Goal: Information Seeking & Learning: Learn about a topic

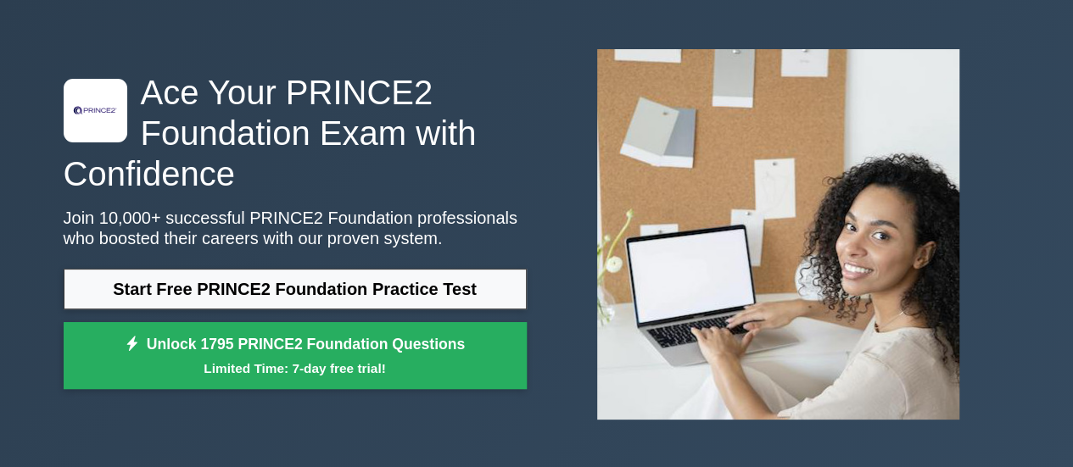
scroll to position [85, 0]
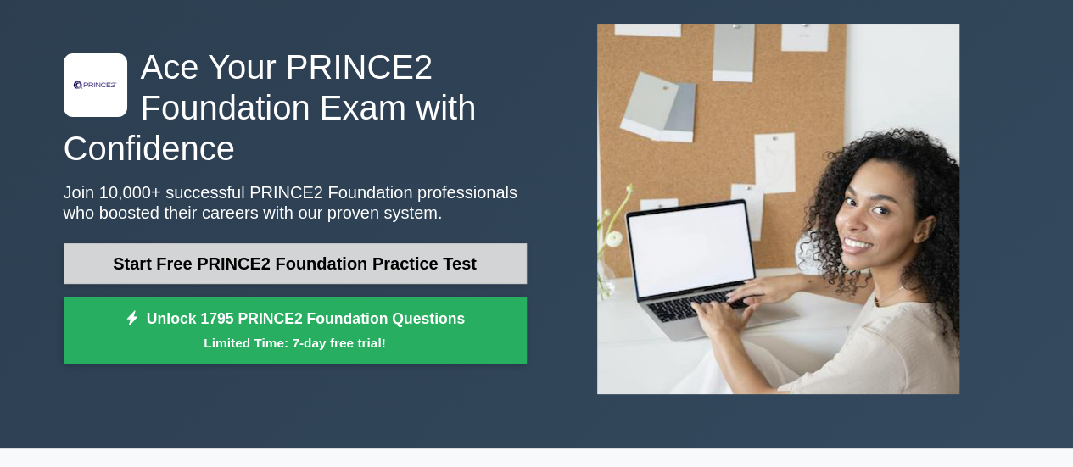
click at [302, 255] on link "Start Free PRINCE2 Foundation Practice Test" at bounding box center [295, 263] width 463 height 41
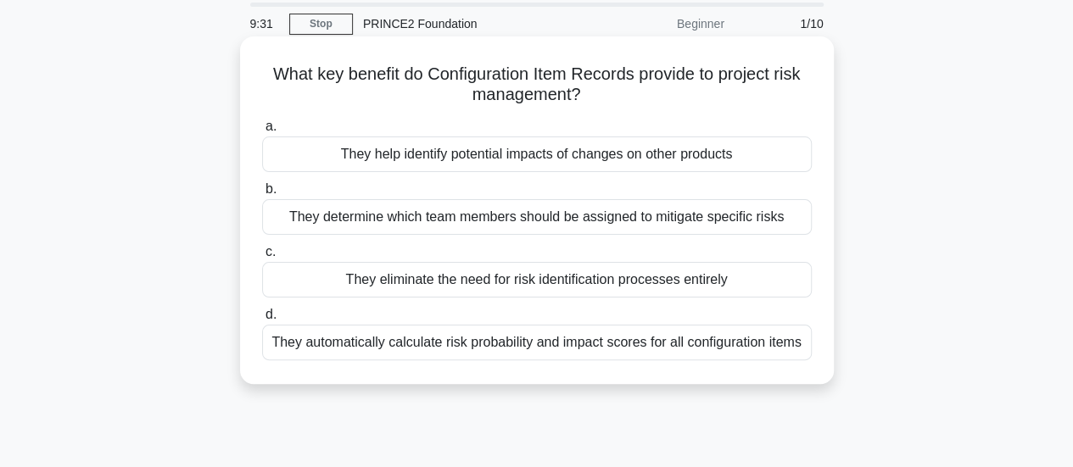
scroll to position [85, 0]
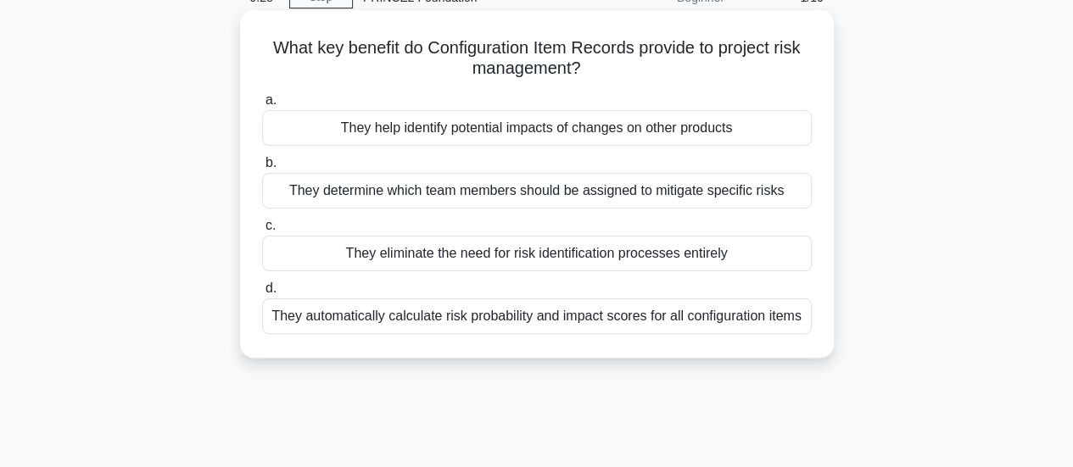
click at [525, 128] on div "They help identify potential impacts of changes on other products" at bounding box center [536, 128] width 549 height 36
click at [262, 106] on input "a. They help identify potential impacts of changes on other products" at bounding box center [262, 100] width 0 height 11
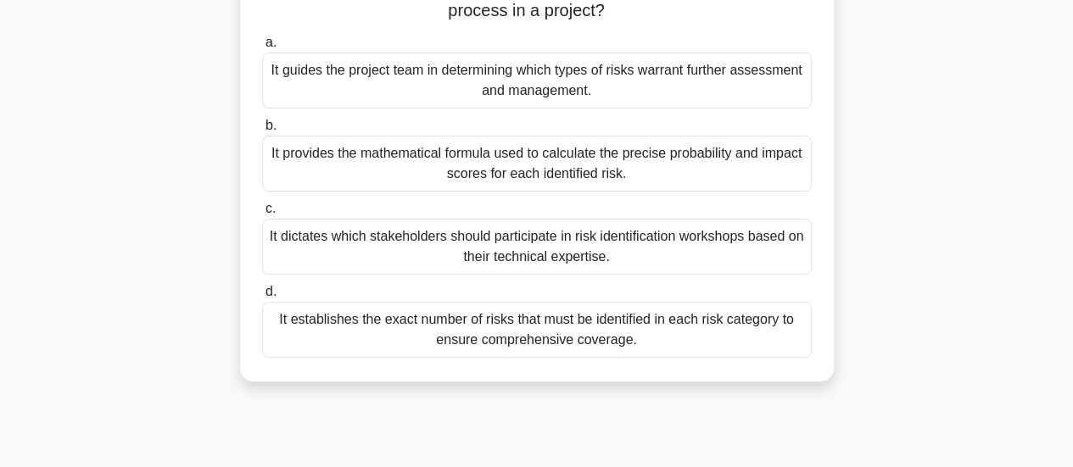
scroll to position [170, 0]
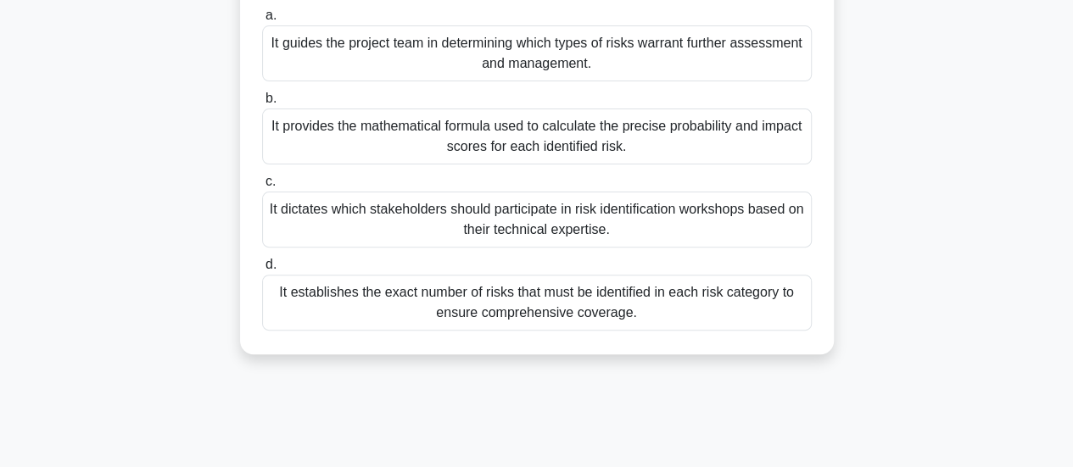
click at [533, 60] on div "It guides the project team in determining which types of risks warrant further …" at bounding box center [536, 53] width 549 height 56
click at [262, 21] on input "a. It guides the project team in determining which types of risks warrant furth…" at bounding box center [262, 15] width 0 height 11
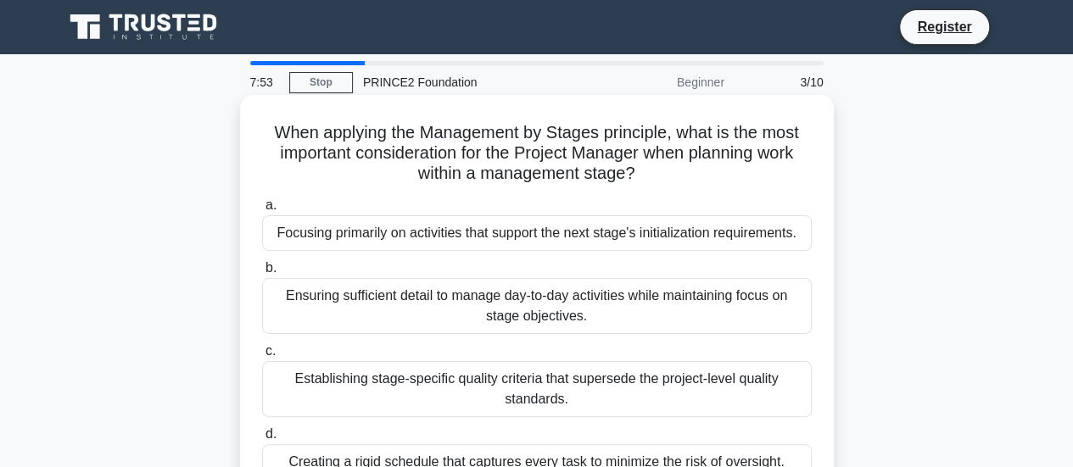
scroll to position [85, 0]
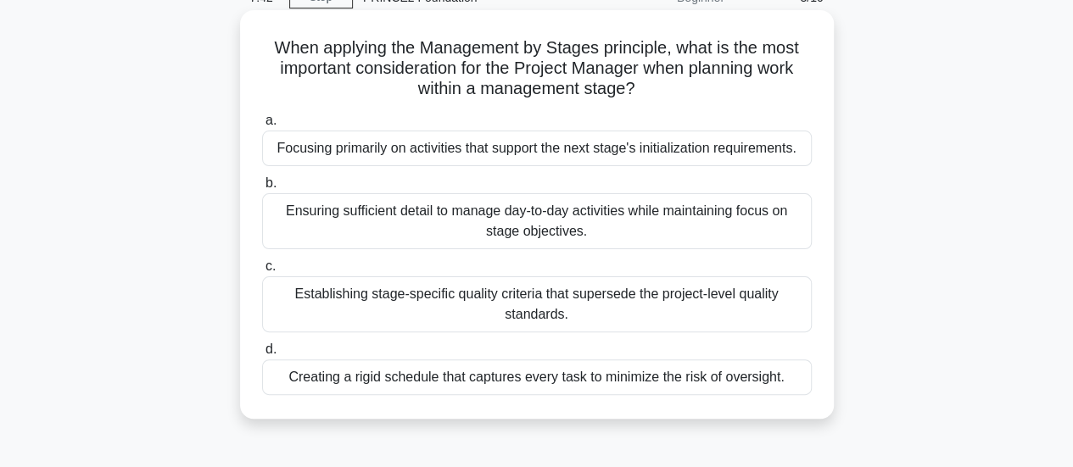
click at [566, 230] on div "Ensuring sufficient detail to manage day-to-day activities while maintaining fo…" at bounding box center [536, 221] width 549 height 56
click at [262, 189] on input "b. Ensuring sufficient detail to manage day-to-day activities while maintaining…" at bounding box center [262, 183] width 0 height 11
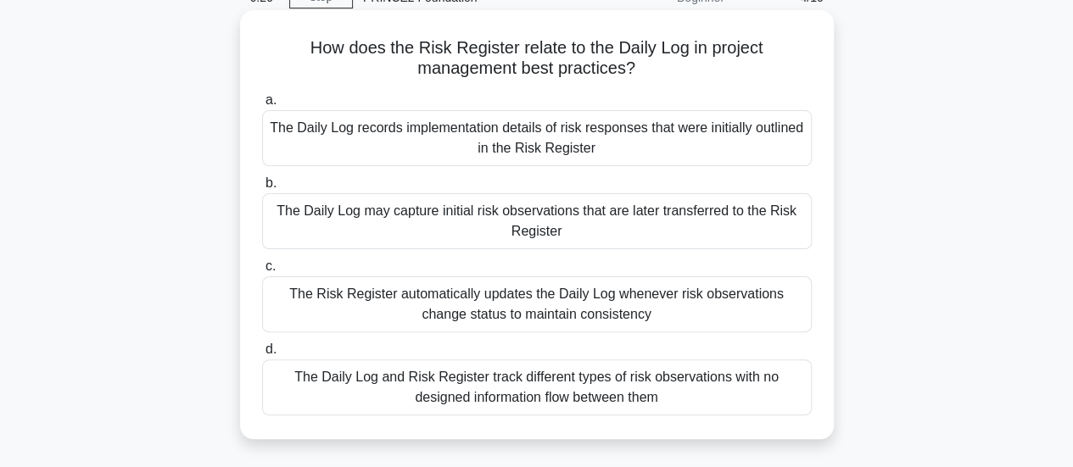
click at [533, 225] on div "The Daily Log may capture initial risk observations that are later transferred …" at bounding box center [536, 221] width 549 height 56
click at [262, 189] on input "b. The Daily Log may capture initial risk observations that are later transferr…" at bounding box center [262, 183] width 0 height 11
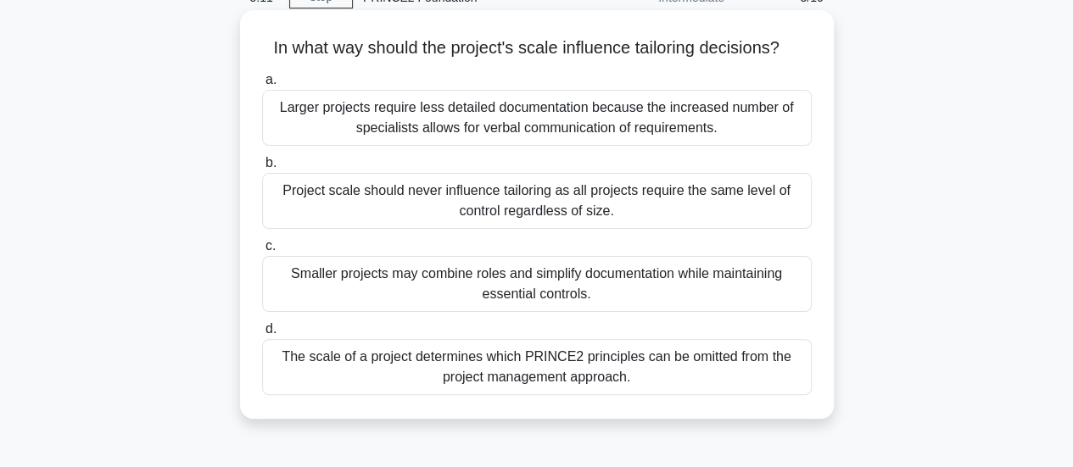
click at [546, 299] on div "Smaller projects may combine roles and simplify documentation while maintaining…" at bounding box center [536, 284] width 549 height 56
click at [262, 252] on input "c. Smaller projects may combine roles and simplify documentation while maintain…" at bounding box center [262, 246] width 0 height 11
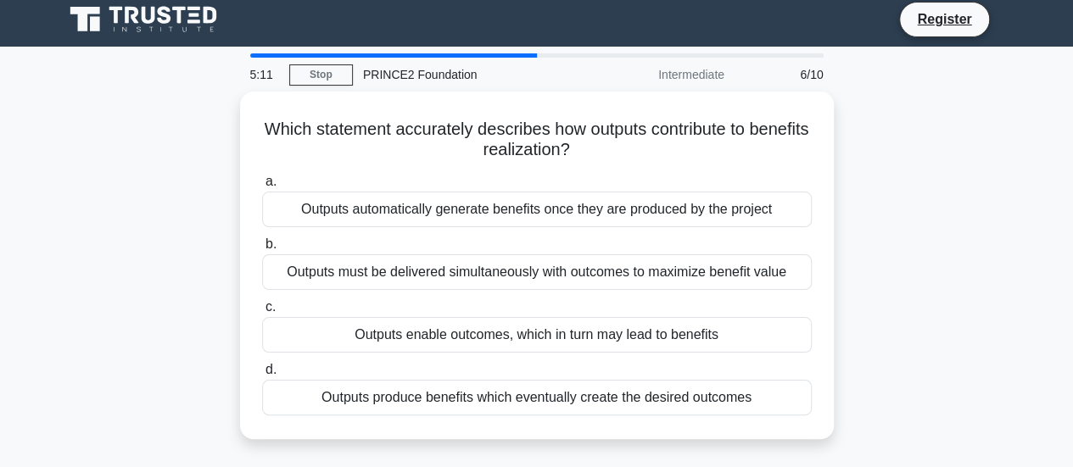
scroll to position [0, 0]
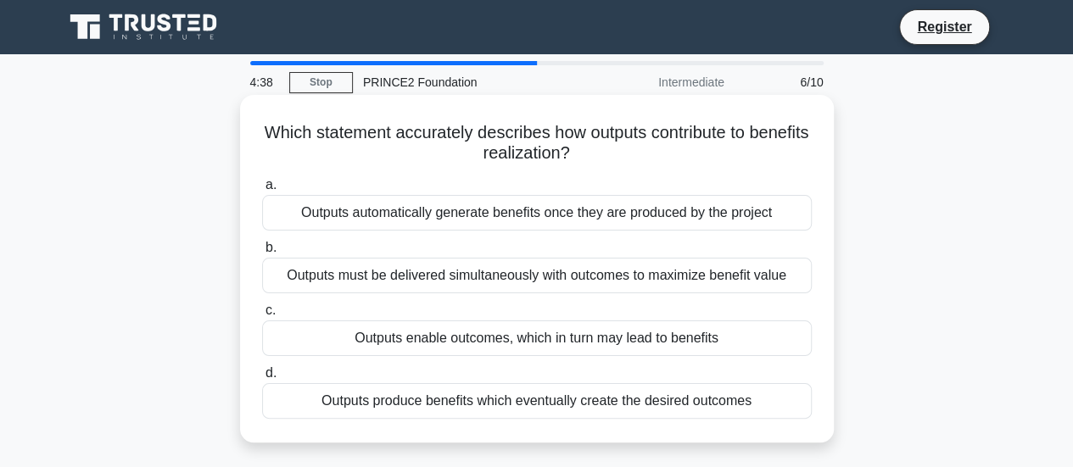
click at [604, 285] on div "Outputs must be delivered simultaneously with outcomes to maximize benefit value" at bounding box center [536, 276] width 549 height 36
click at [262, 254] on input "b. Outputs must be delivered simultaneously with outcomes to maximize benefit v…" at bounding box center [262, 248] width 0 height 11
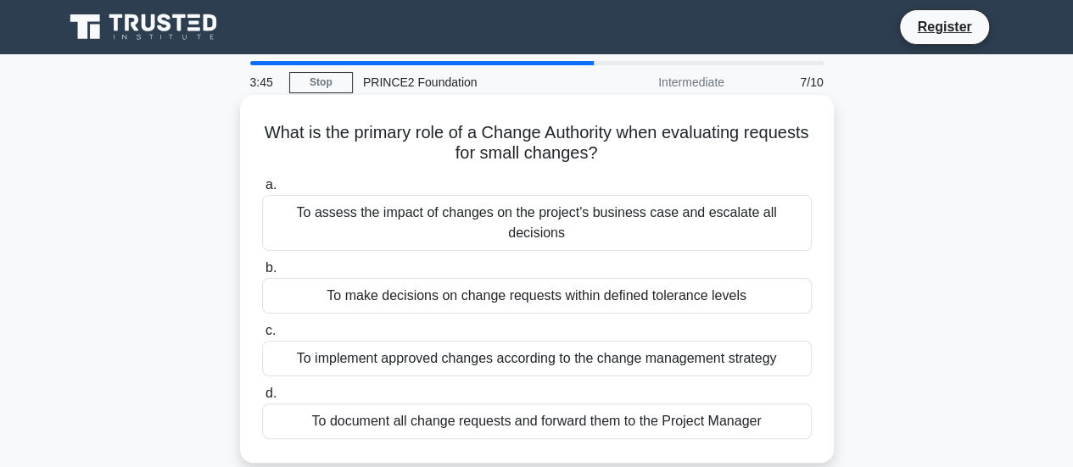
click at [489, 216] on div "To assess the impact of changes on the project's business case and escalate all…" at bounding box center [536, 223] width 549 height 56
click at [262, 191] on input "a. To assess the impact of changes on the project's business case and escalate …" at bounding box center [262, 185] width 0 height 11
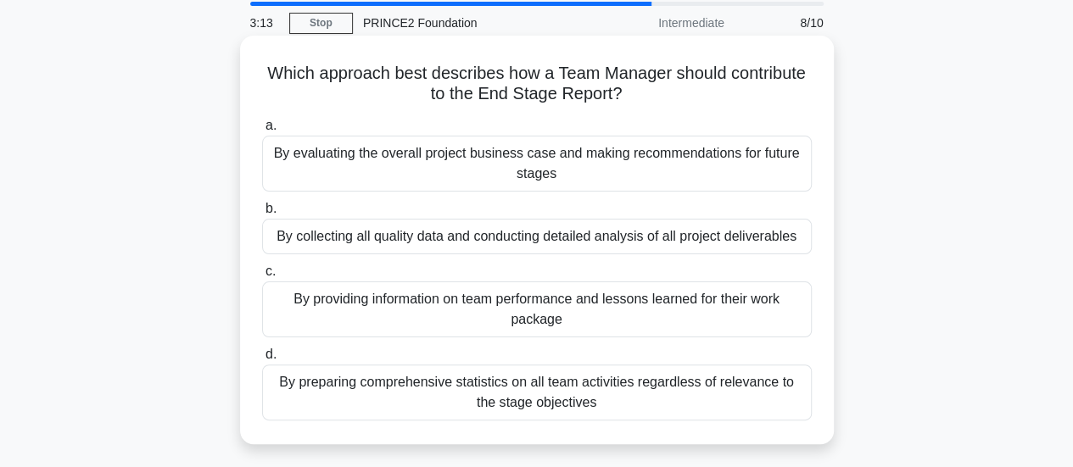
scroll to position [85, 0]
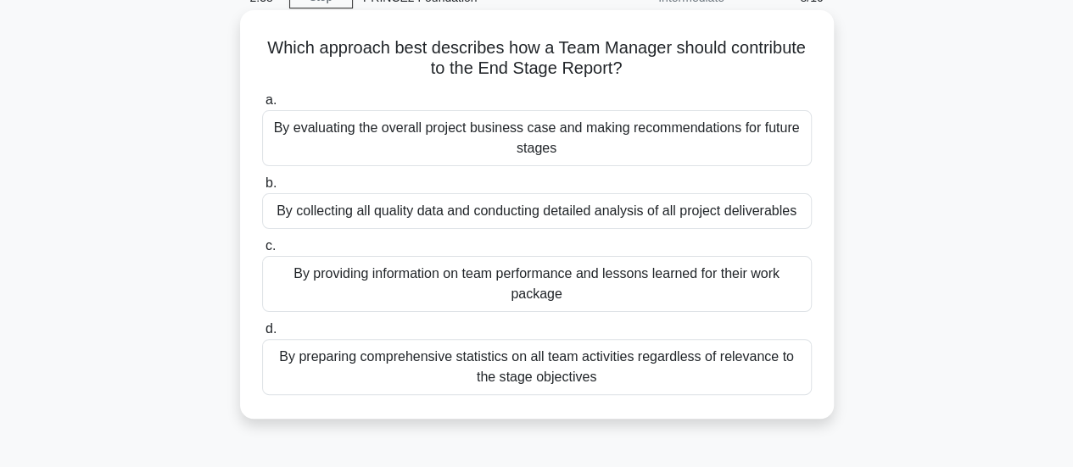
click at [721, 367] on div "By preparing comprehensive statistics on all team activities regardless of rele…" at bounding box center [536, 367] width 549 height 56
click at [262, 335] on input "d. By preparing comprehensive statistics on all team activities regardless of r…" at bounding box center [262, 329] width 0 height 11
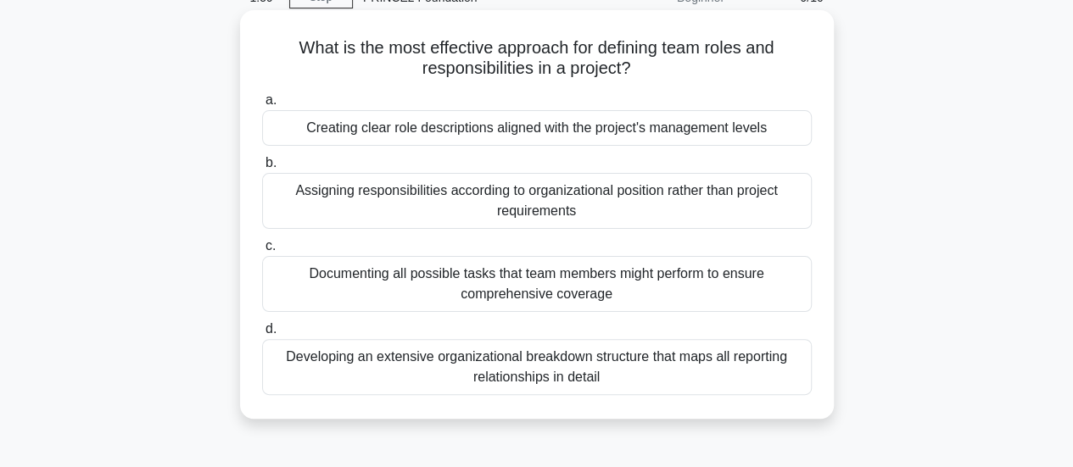
click at [610, 282] on div "Documenting all possible tasks that team members might perform to ensure compre…" at bounding box center [536, 284] width 549 height 56
click at [262, 252] on input "c. Documenting all possible tasks that team members might perform to ensure com…" at bounding box center [262, 246] width 0 height 11
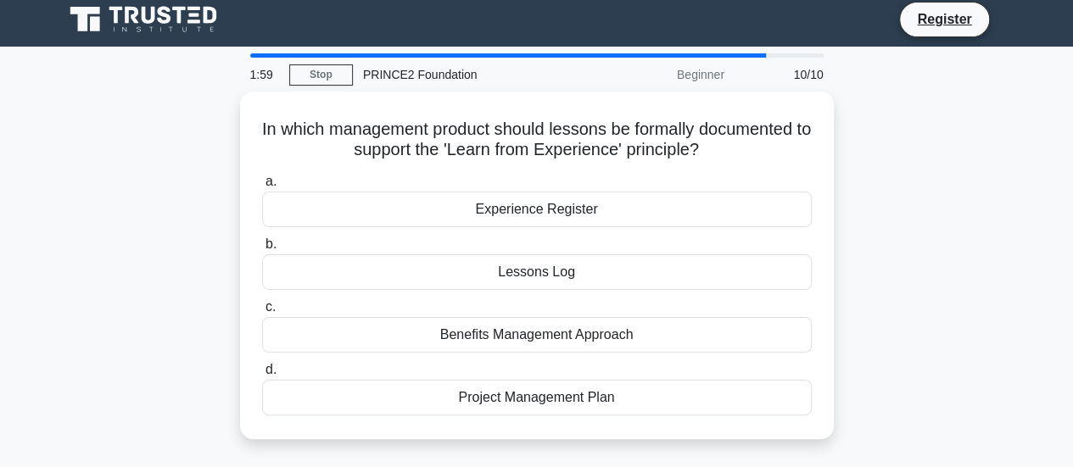
scroll to position [0, 0]
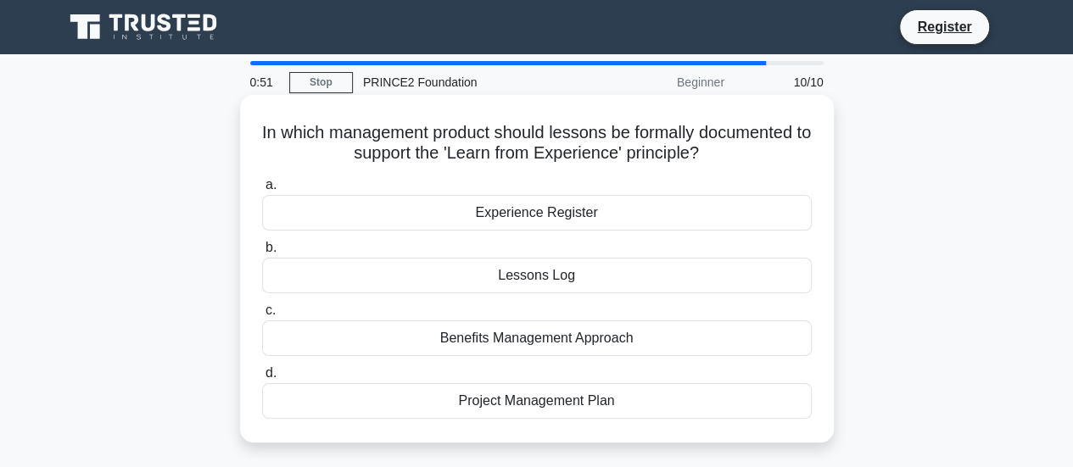
click at [550, 408] on div "Project Management Plan" at bounding box center [536, 401] width 549 height 36
click at [262, 379] on input "d. Project Management Plan" at bounding box center [262, 373] width 0 height 11
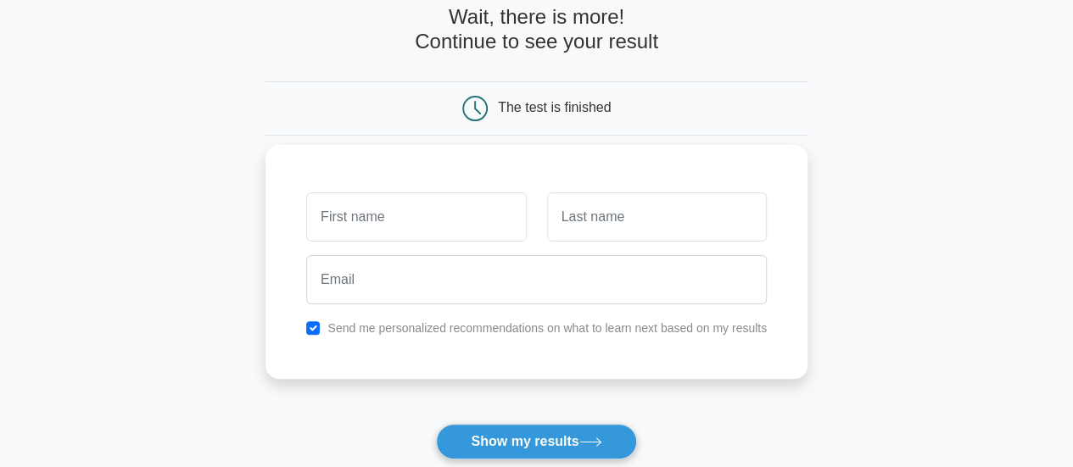
scroll to position [85, 0]
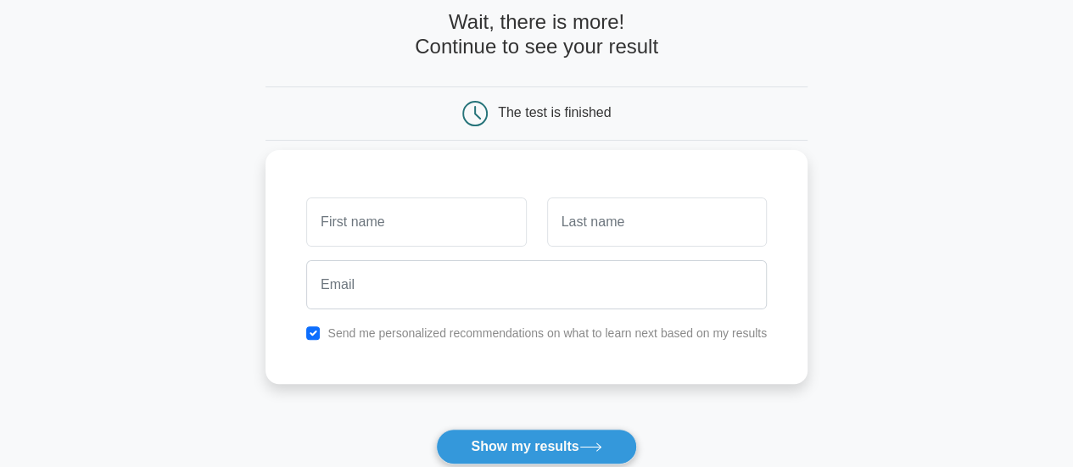
click at [395, 238] on input "text" at bounding box center [416, 222] width 220 height 49
type input "antonio"
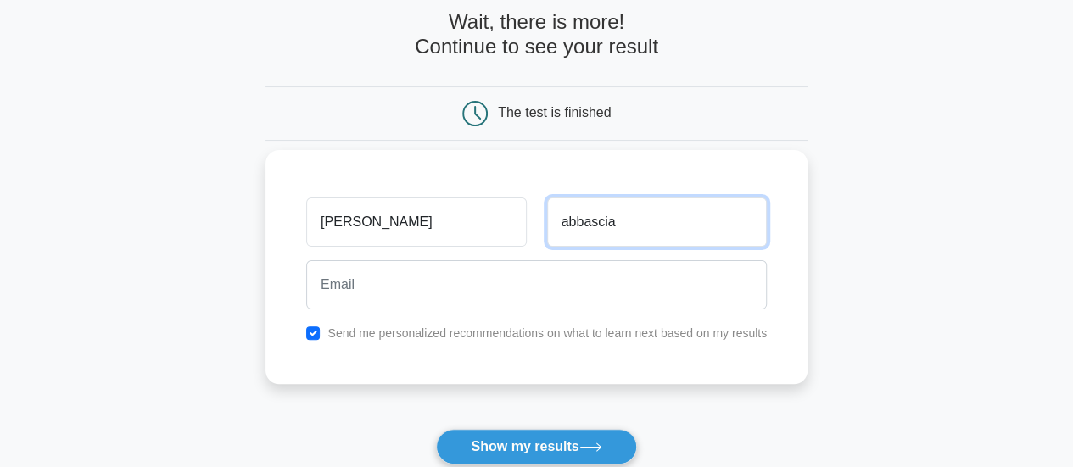
type input "abbascia"
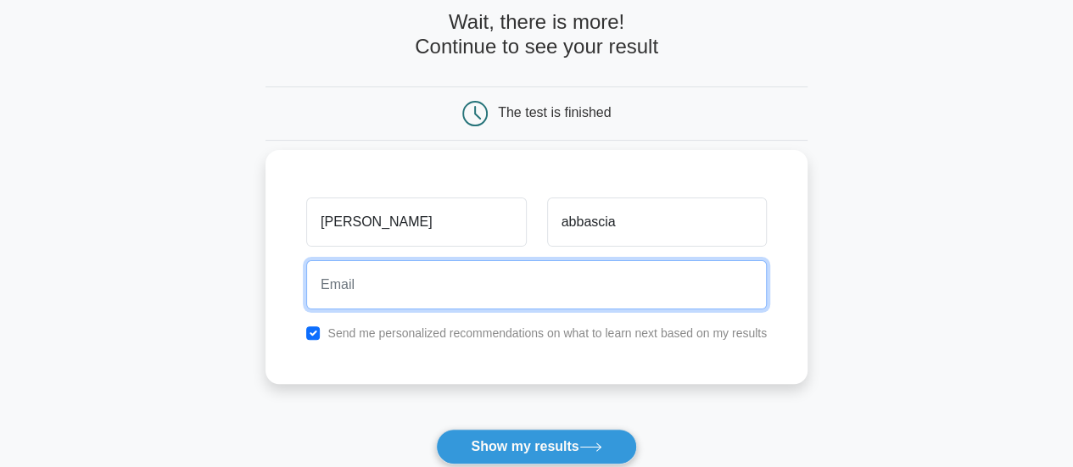
click at [405, 282] on input "email" at bounding box center [536, 284] width 460 height 49
type input "antonio.abbascia@gmail.com"
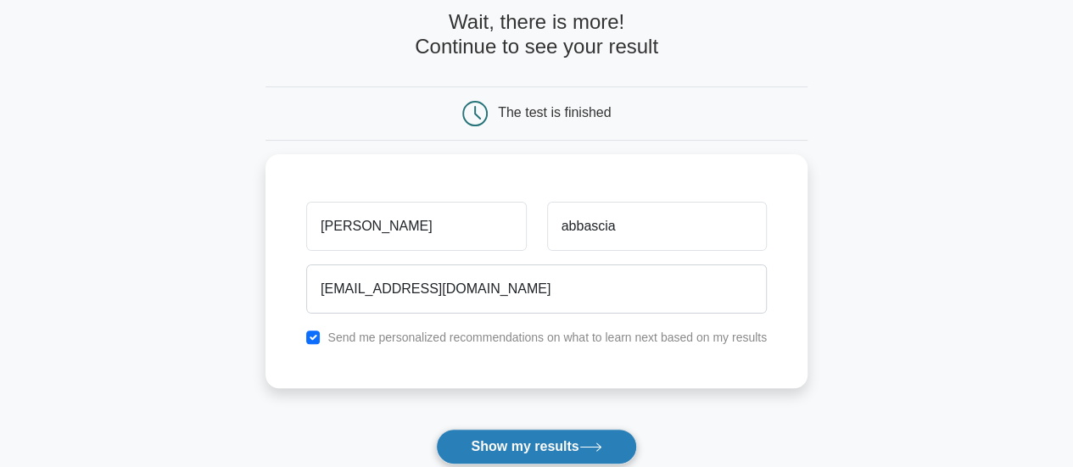
click at [509, 437] on button "Show my results" at bounding box center [536, 447] width 200 height 36
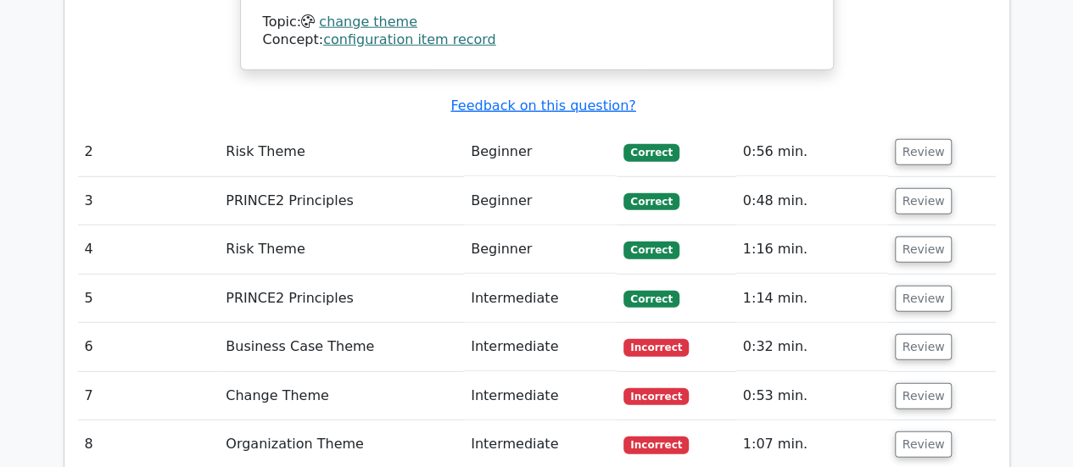
scroll to position [2205, 0]
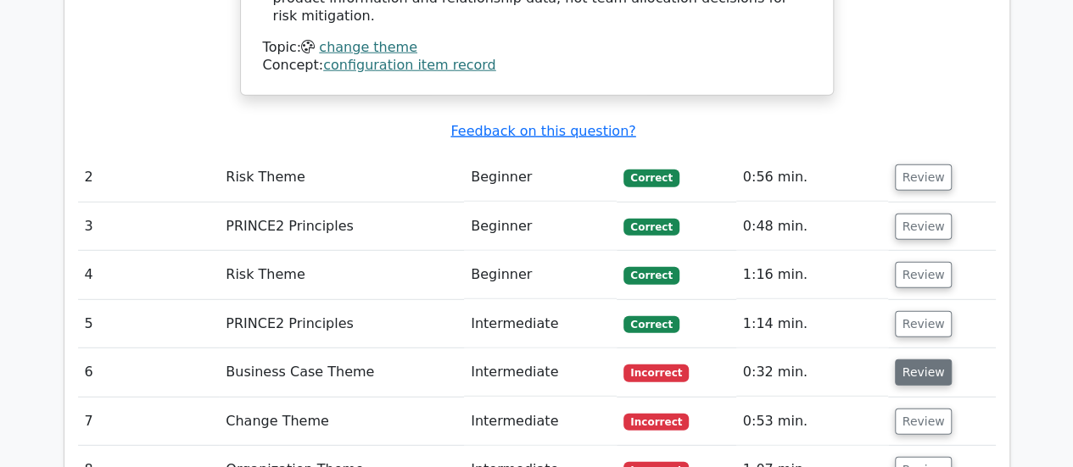
click at [909, 360] on button "Review" at bounding box center [924, 373] width 58 height 26
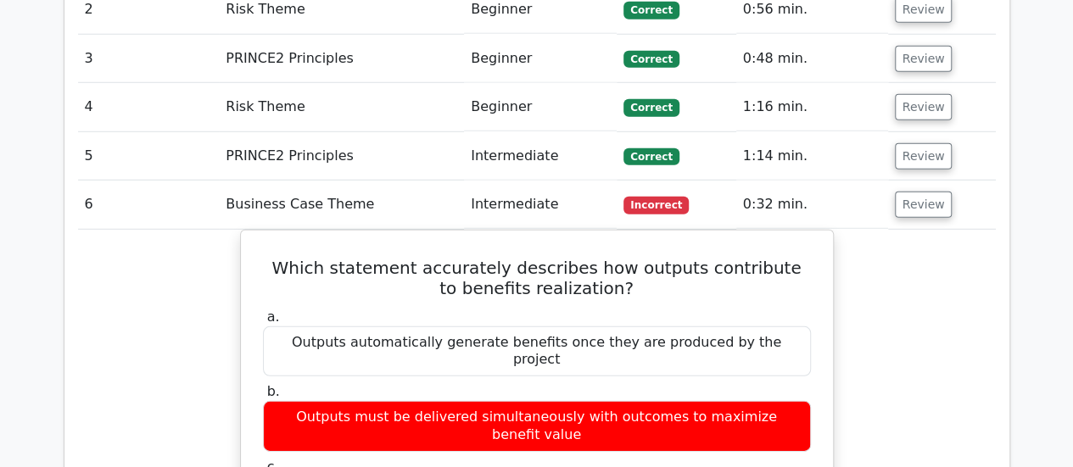
scroll to position [2374, 0]
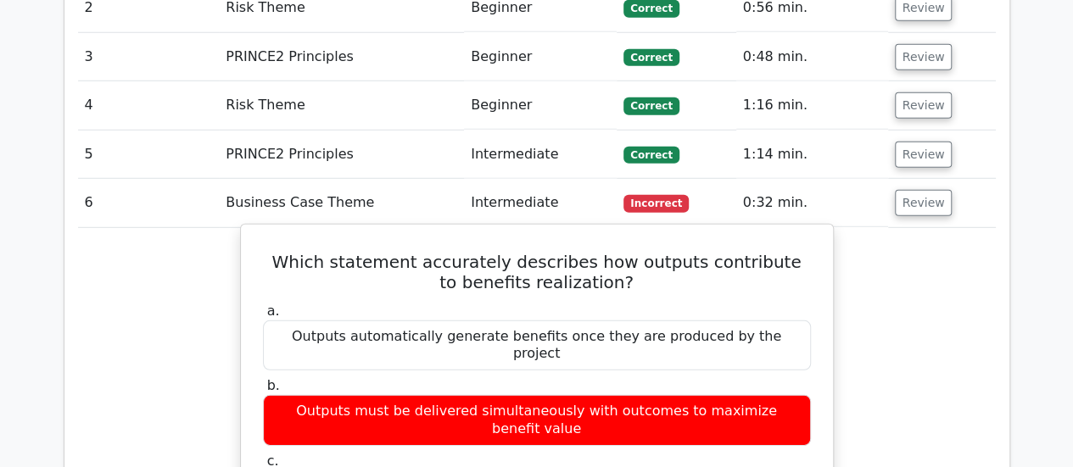
drag, startPoint x: 728, startPoint y: 294, endPoint x: 337, endPoint y: 301, distance: 390.1
copy div "Outputs enable outcomes, which in turn may lead to benefits"
drag, startPoint x: 800, startPoint y: 235, endPoint x: 273, endPoint y: 227, distance: 527.5
click at [273, 395] on div "Outputs must be delivered simultaneously with outcomes to maximize benefit value" at bounding box center [537, 420] width 548 height 51
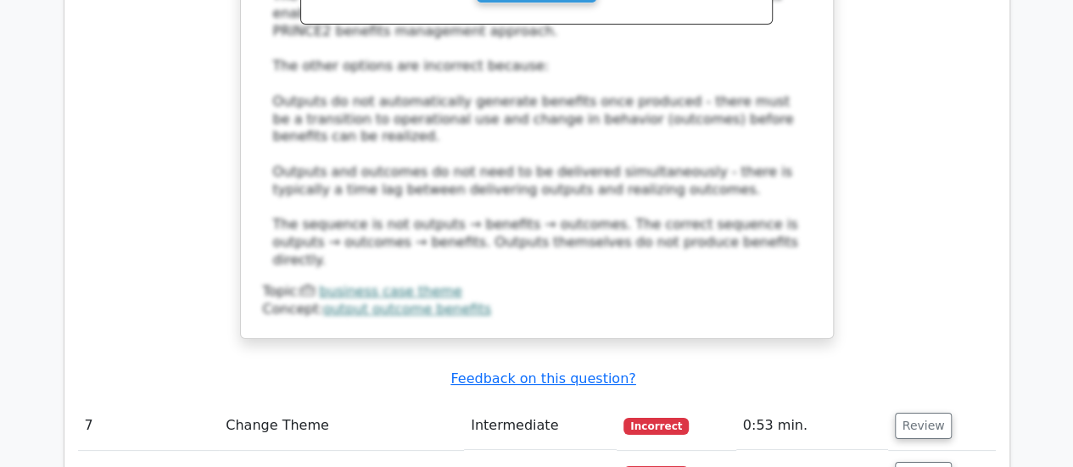
scroll to position [3137, 0]
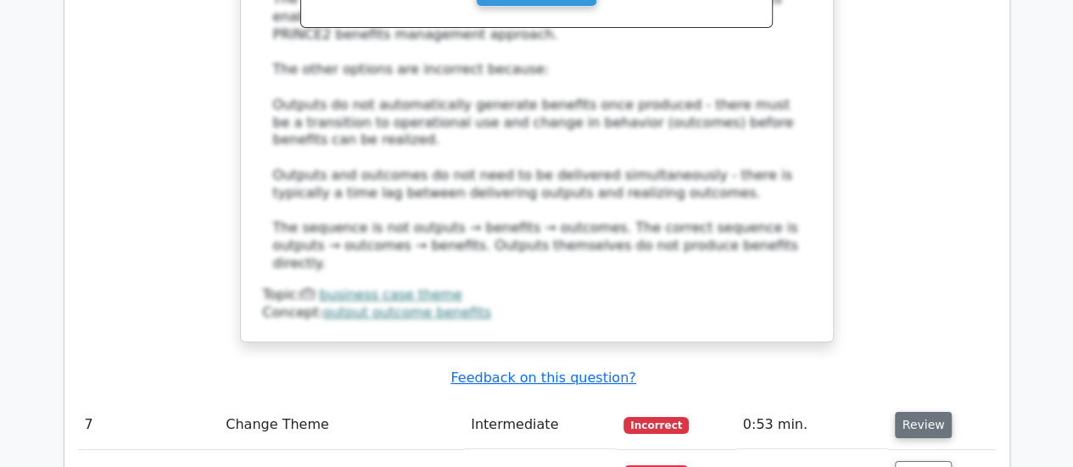
click at [895, 412] on button "Review" at bounding box center [924, 425] width 58 height 26
drag, startPoint x: 302, startPoint y: 254, endPoint x: 704, endPoint y: 255, distance: 401.9
drag, startPoint x: 682, startPoint y: 289, endPoint x: 287, endPoint y: 261, distance: 395.3
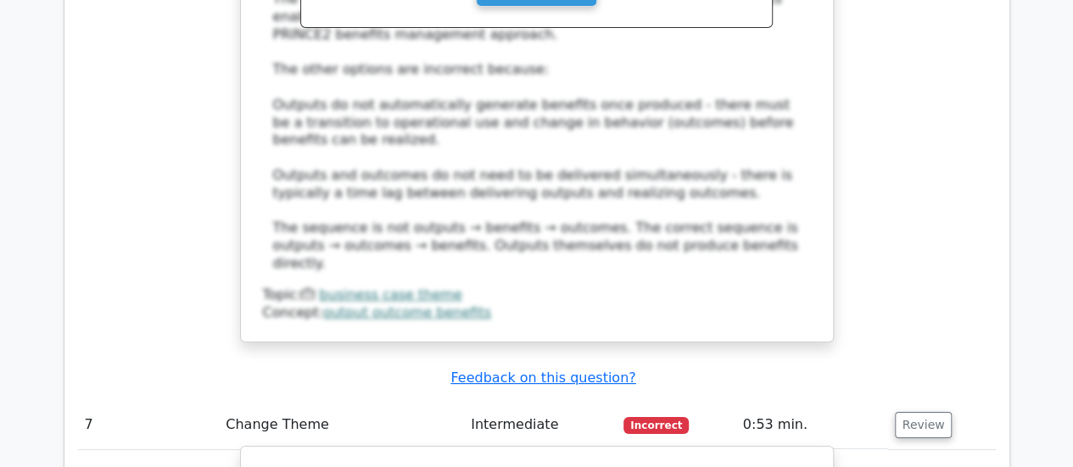
drag, startPoint x: 291, startPoint y: 254, endPoint x: 658, endPoint y: 277, distance: 367.9
copy h5 "What is the primary role of a Change Authority when evaluating requests for sma…"
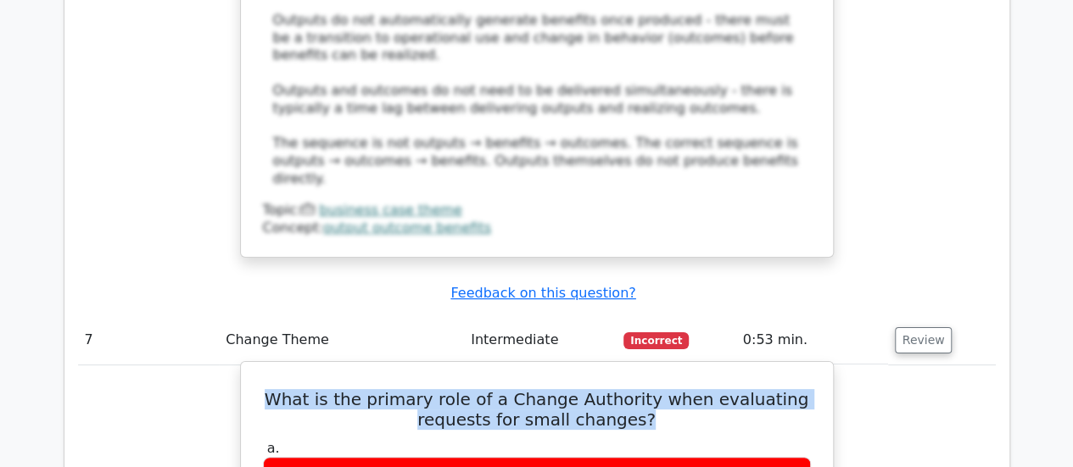
drag, startPoint x: 759, startPoint y: 318, endPoint x: 310, endPoint y: 316, distance: 448.6
copy div "To make decisions on change requests within defined tolerance levels"
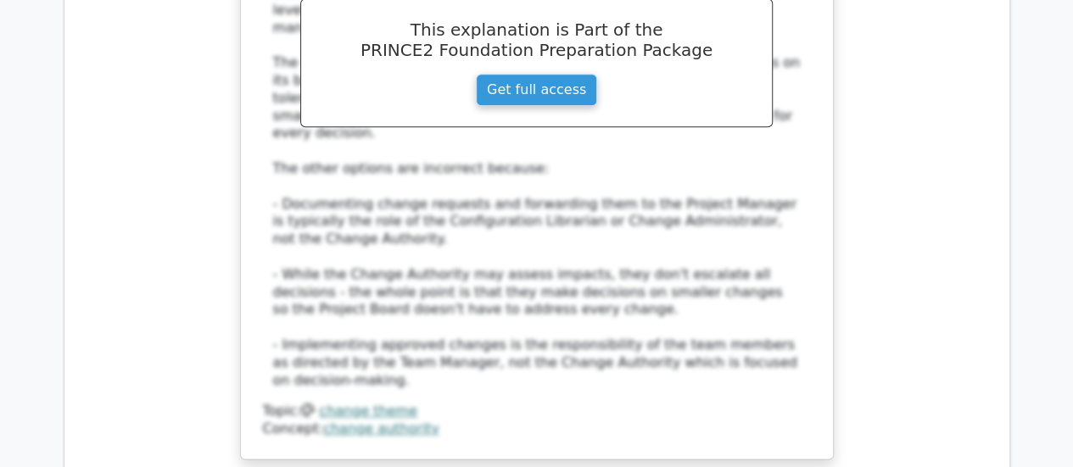
scroll to position [4070, 0]
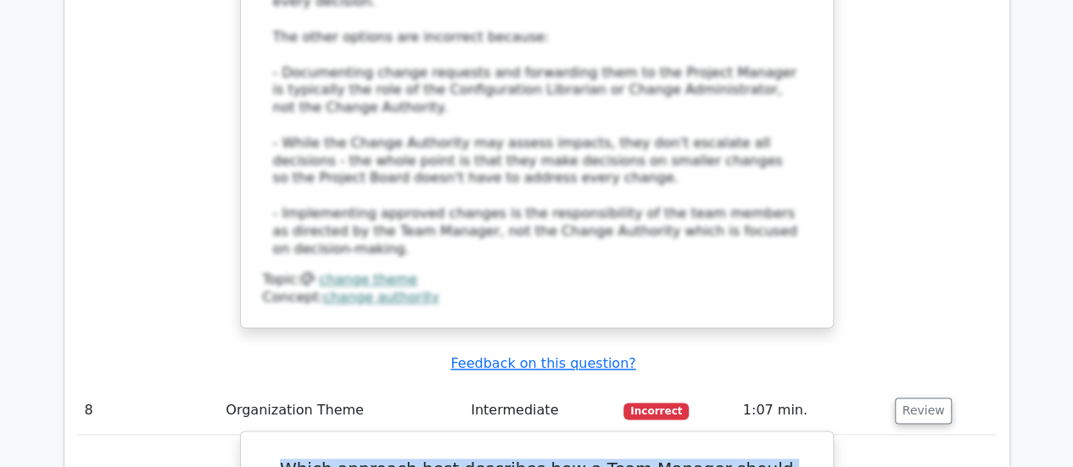
drag, startPoint x: 263, startPoint y: 164, endPoint x: 708, endPoint y: 185, distance: 445.6
copy h5 "Which approach best describes how a Team Manager should contribute to the End S…"
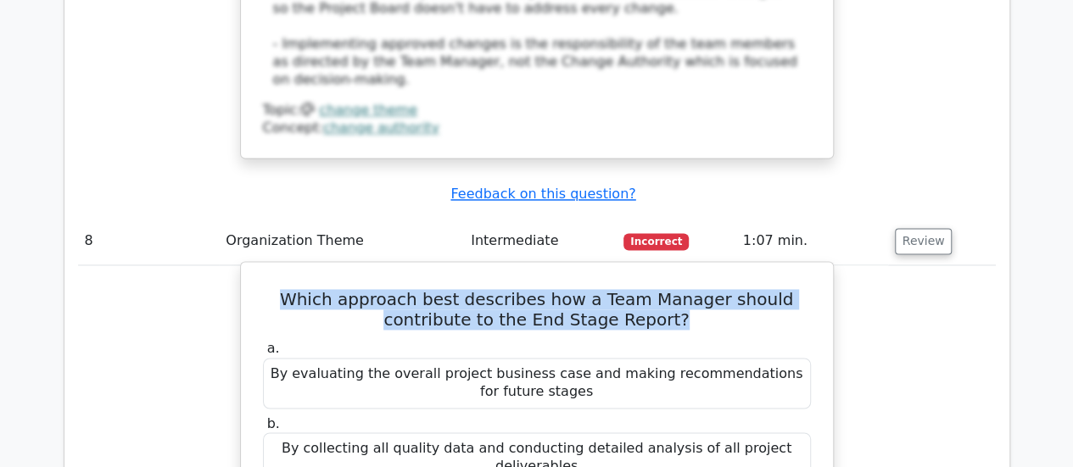
drag, startPoint x: 269, startPoint y: 279, endPoint x: 606, endPoint y: 293, distance: 337.7
copy div "By preparing comprehensive statistics on all team activities regardless of rele…"
drag, startPoint x: 285, startPoint y: 205, endPoint x: 567, endPoint y: 230, distance: 283.4
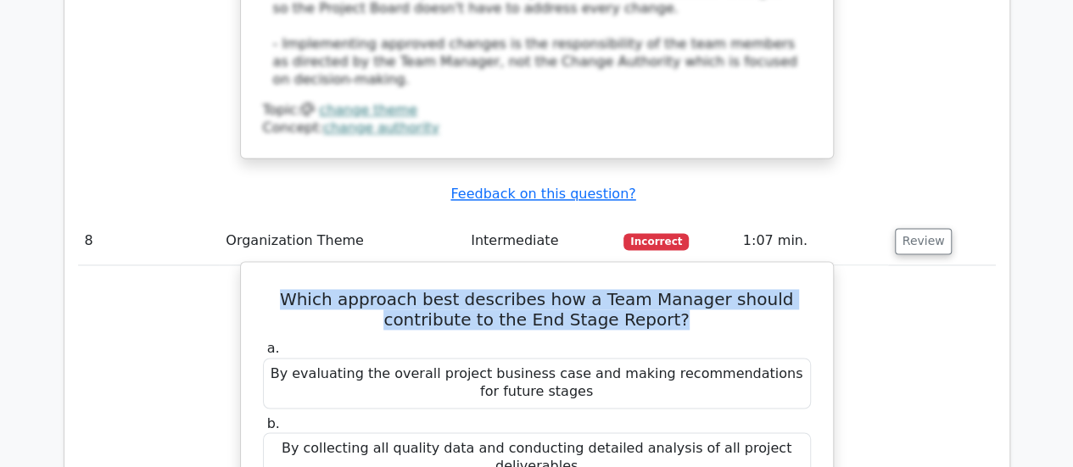
copy div "By providing information on team performance and lessons learned for their work…"
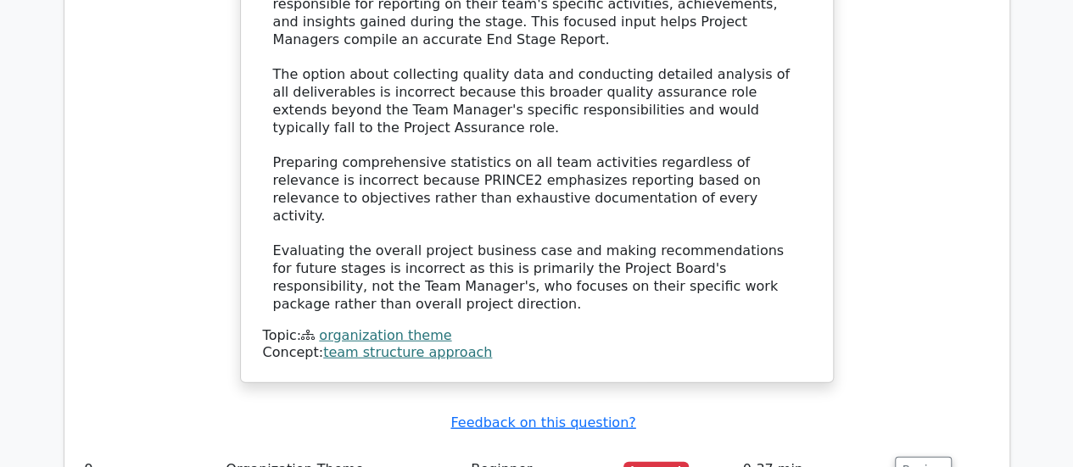
scroll to position [5172, 0]
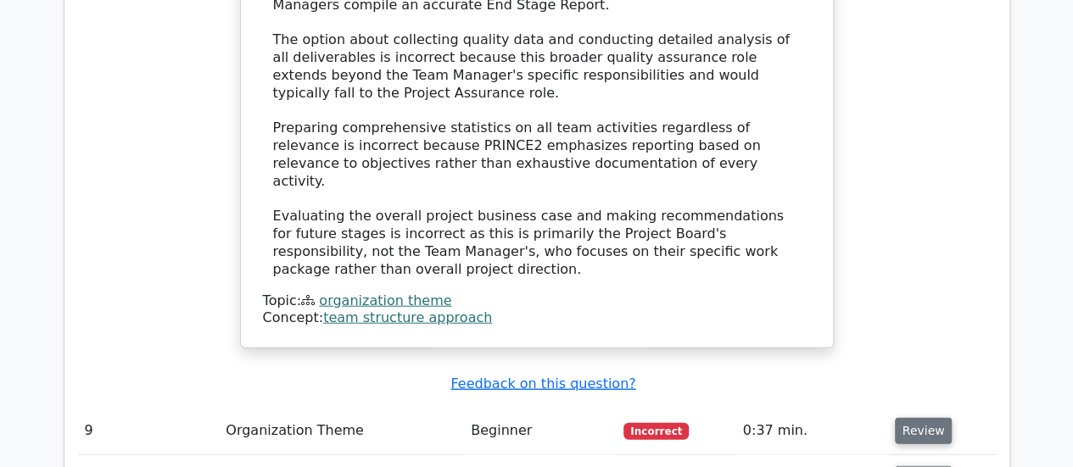
click at [915, 418] on button "Review" at bounding box center [924, 431] width 58 height 26
drag, startPoint x: 660, startPoint y: 145, endPoint x: 275, endPoint y: 130, distance: 385.3
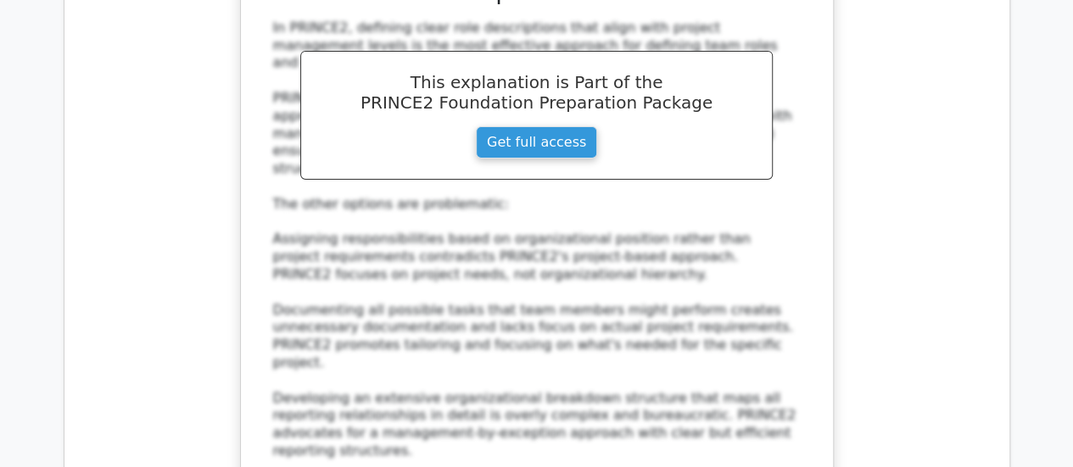
scroll to position [6020, 0]
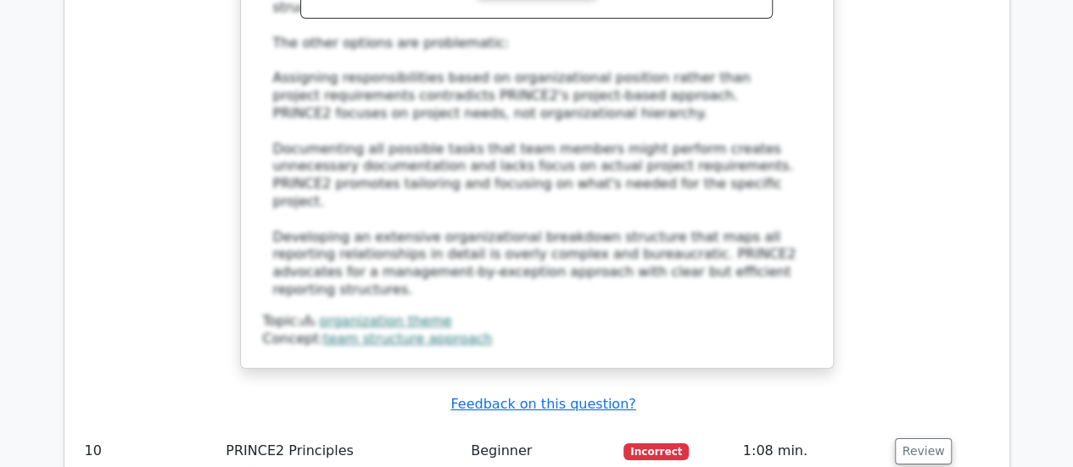
scroll to position [6105, 0]
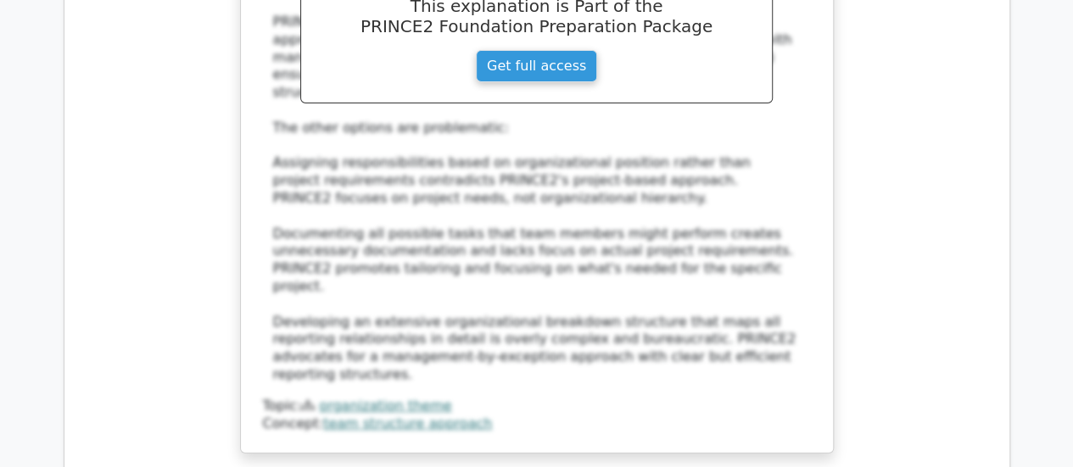
drag, startPoint x: 732, startPoint y: 182, endPoint x: 249, endPoint y: 161, distance: 482.9
copy h5 "In which management product should lessons be formally documented to support th…"
